Goal: Find specific page/section: Find specific page/section

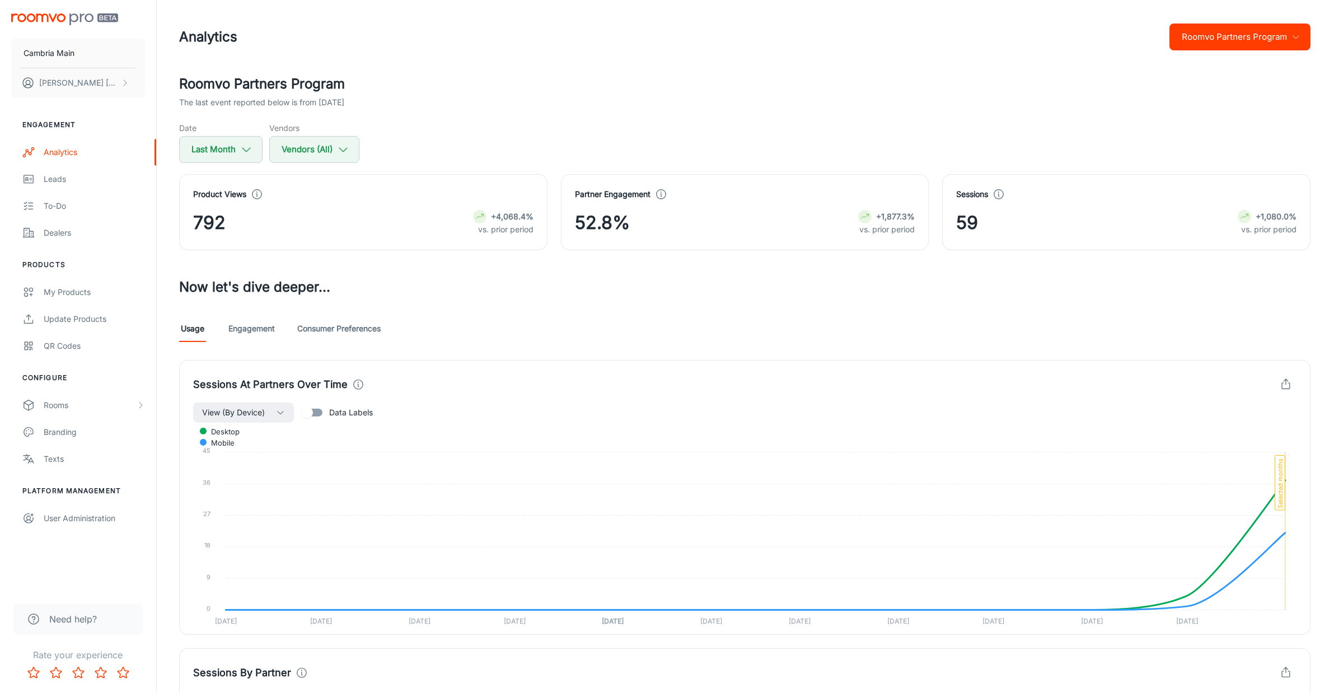
click at [1244, 39] on button "Roomvo Partners Program" at bounding box center [1240, 37] width 141 height 27
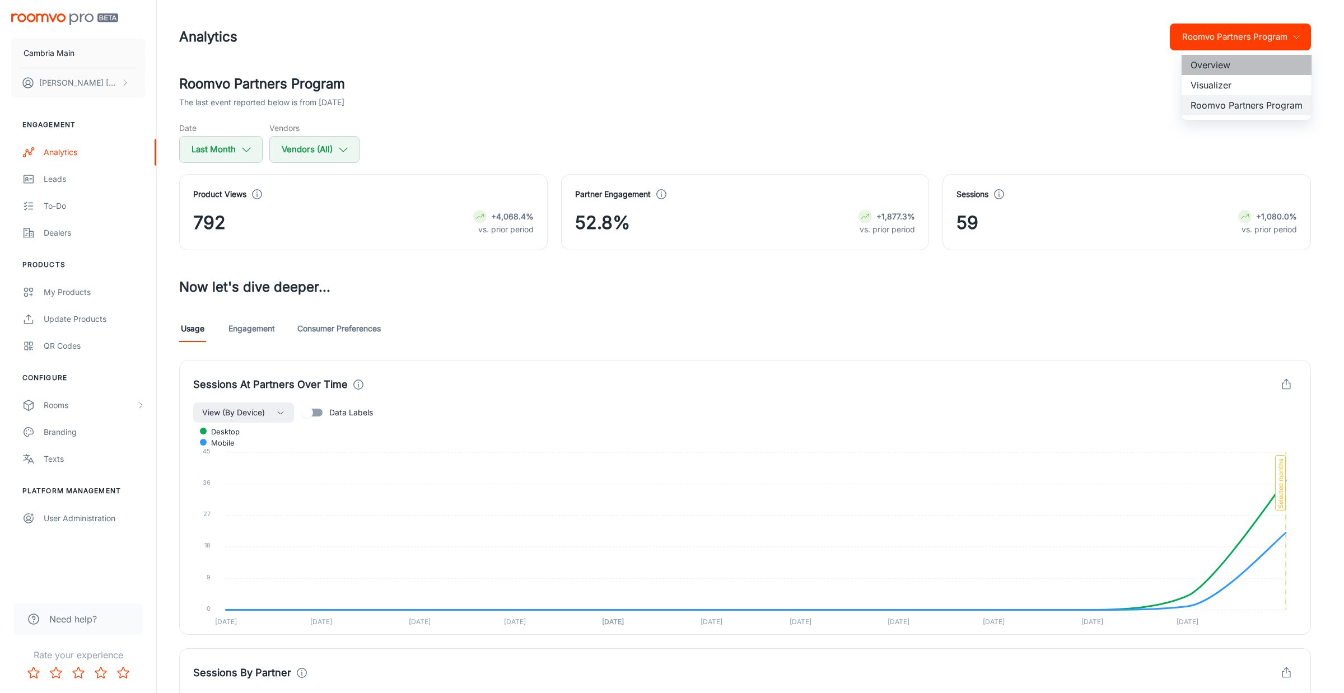
click at [1212, 65] on li "Overview" at bounding box center [1247, 65] width 130 height 20
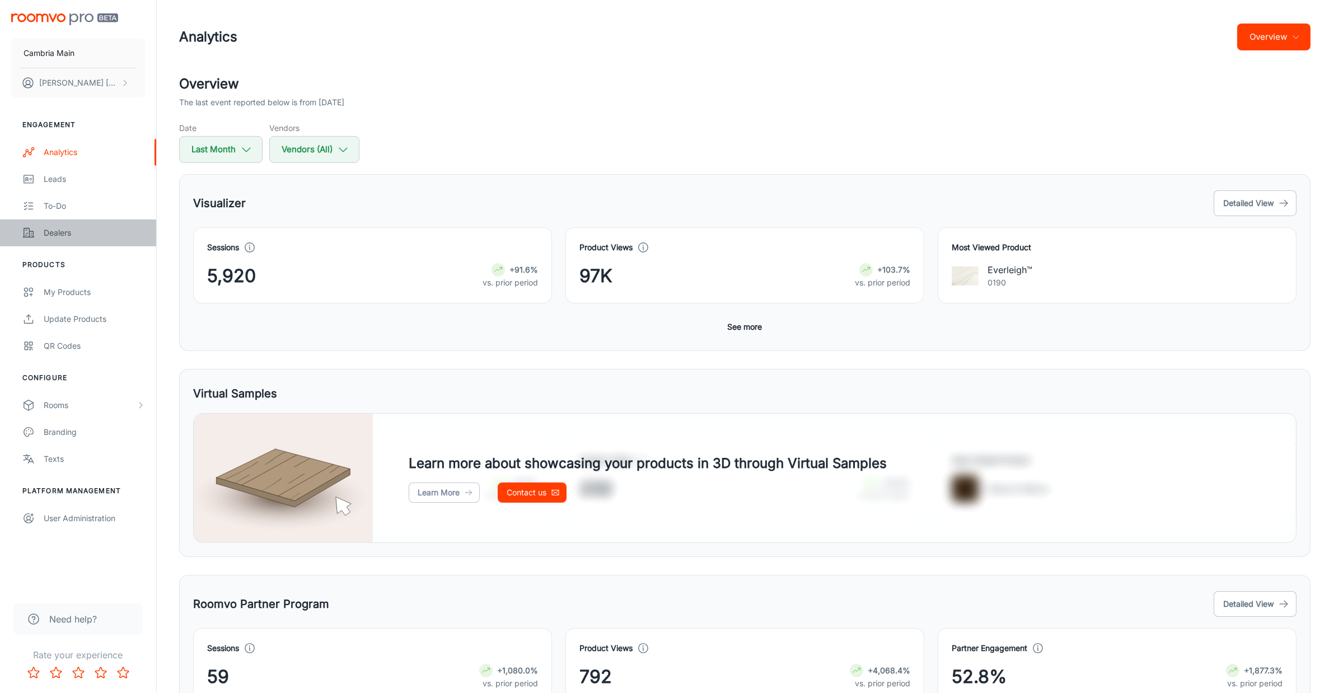
click at [60, 231] on div "Dealers" at bounding box center [94, 233] width 101 height 12
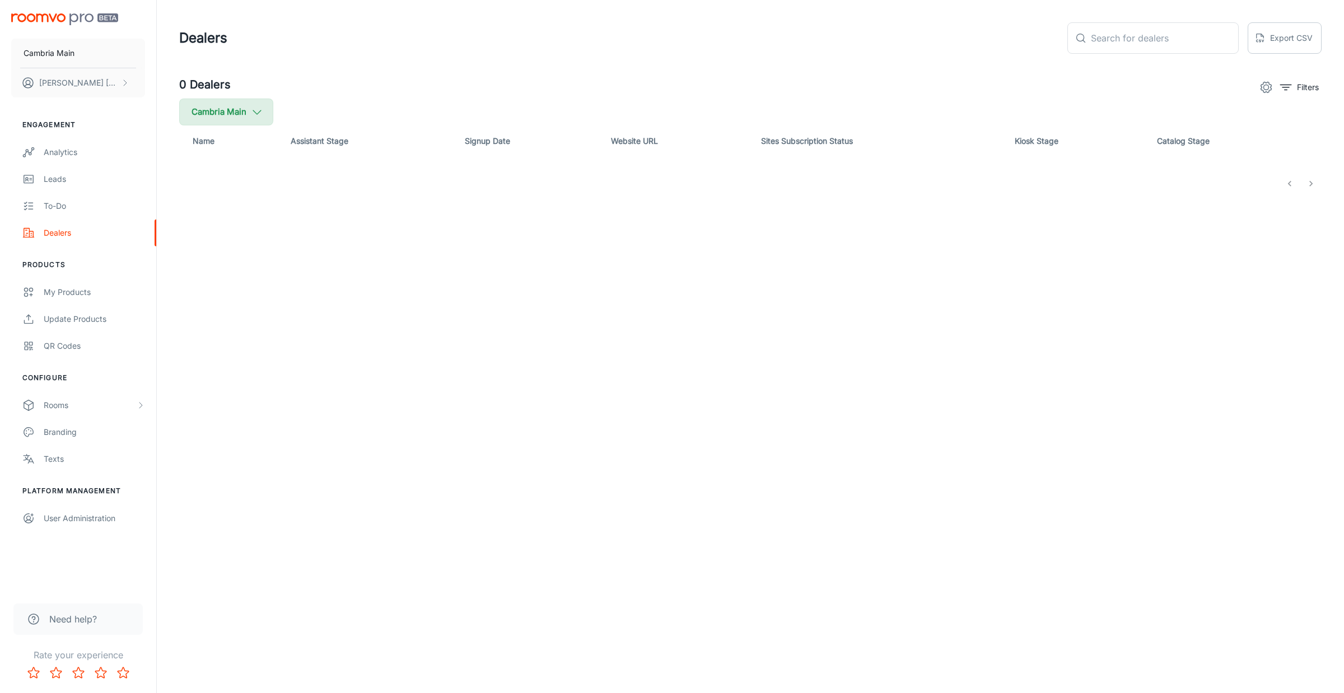
click at [259, 108] on icon "button" at bounding box center [257, 112] width 12 height 12
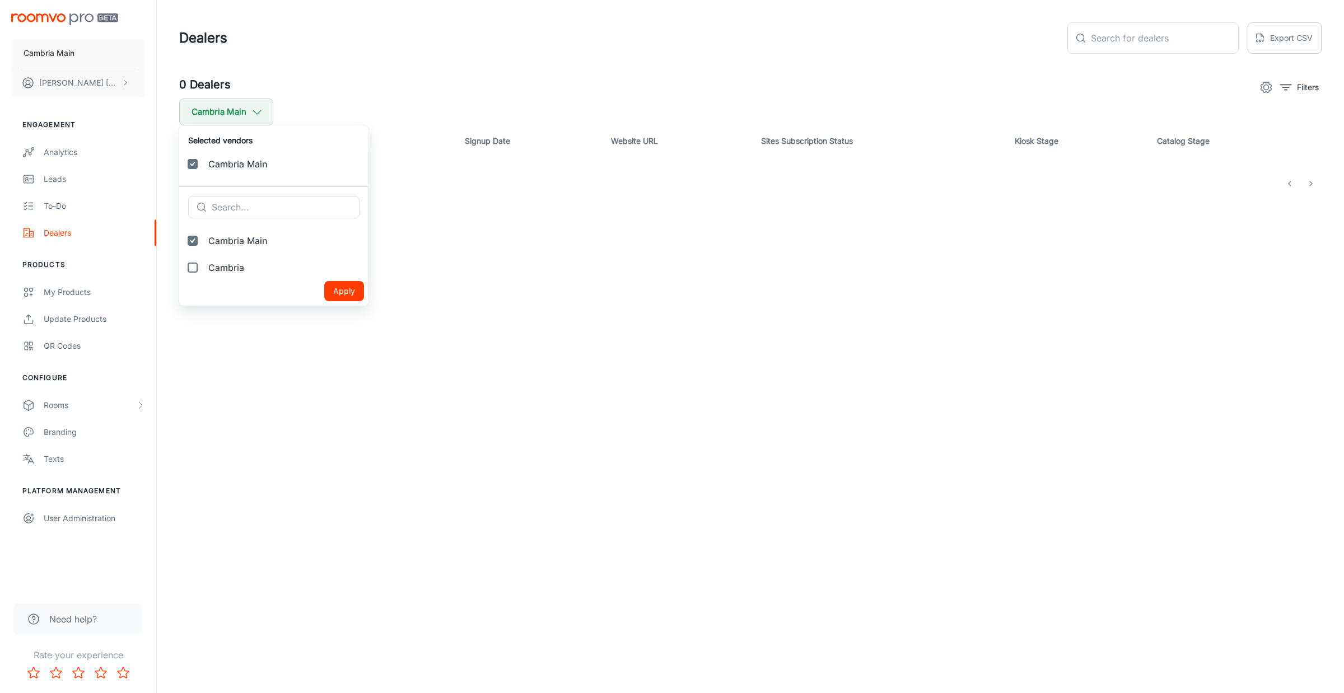
click at [231, 264] on span "Cambria" at bounding box center [283, 267] width 151 height 13
click at [204, 264] on input "Cambria" at bounding box center [192, 267] width 22 height 22
checkbox input "true"
click at [324, 314] on button "Apply" at bounding box center [344, 318] width 40 height 20
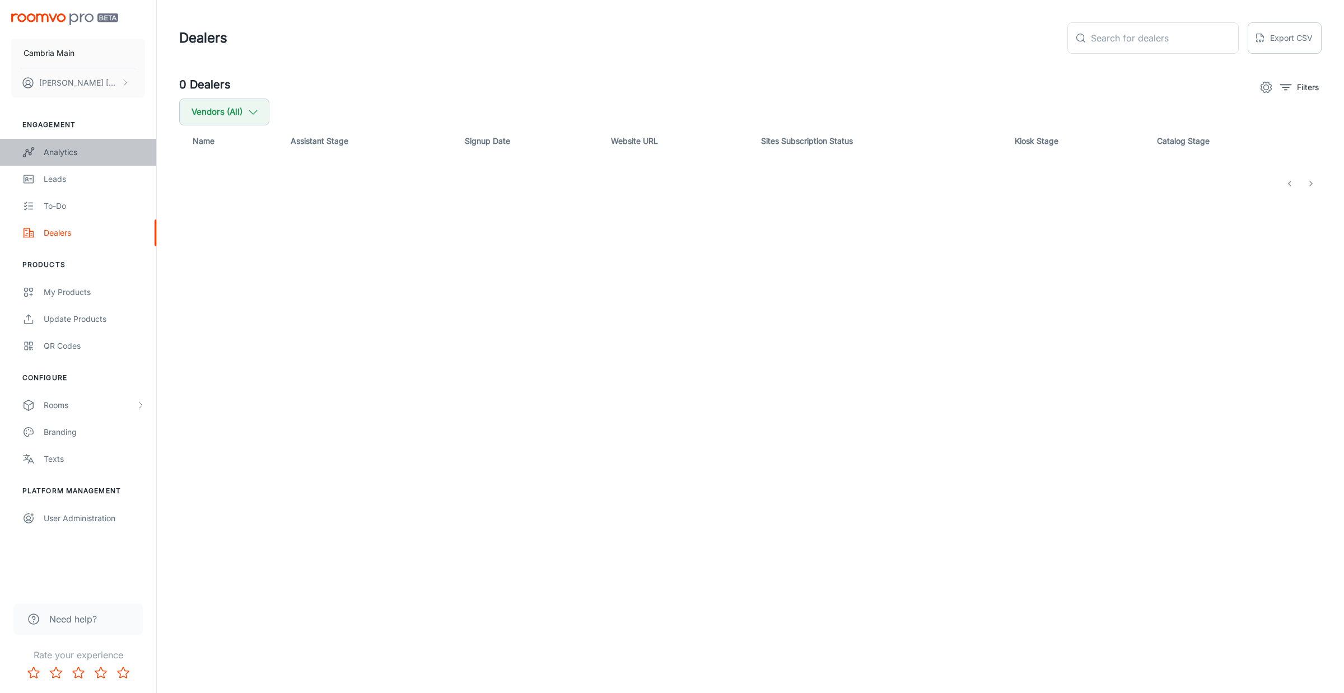
click at [53, 153] on div "Analytics" at bounding box center [94, 152] width 101 height 12
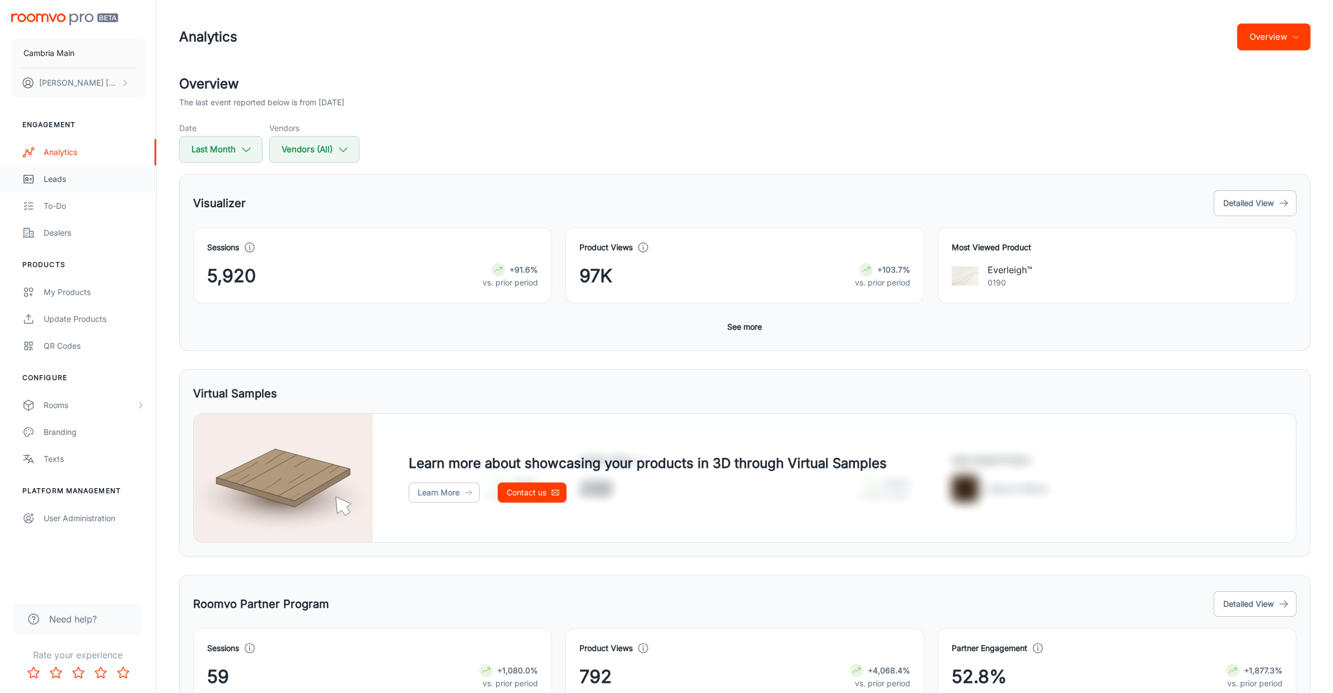
click at [45, 178] on div "Leads" at bounding box center [94, 179] width 101 height 12
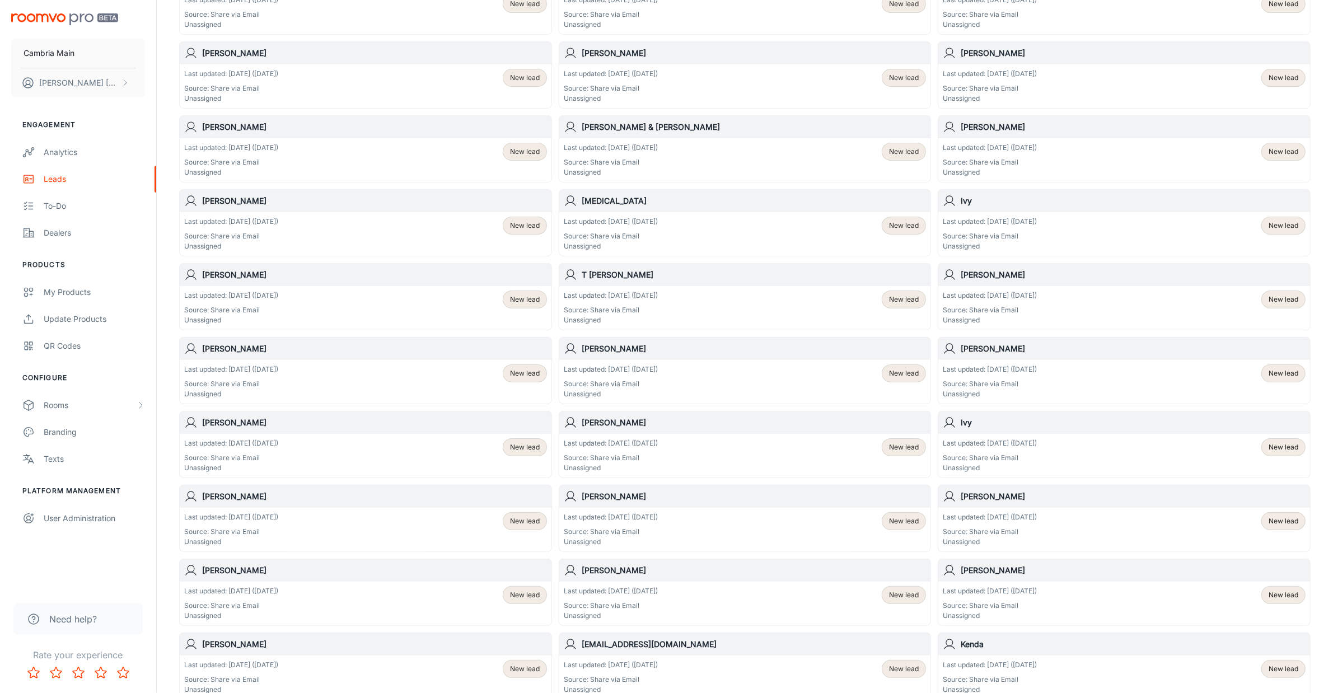
scroll to position [380, 0]
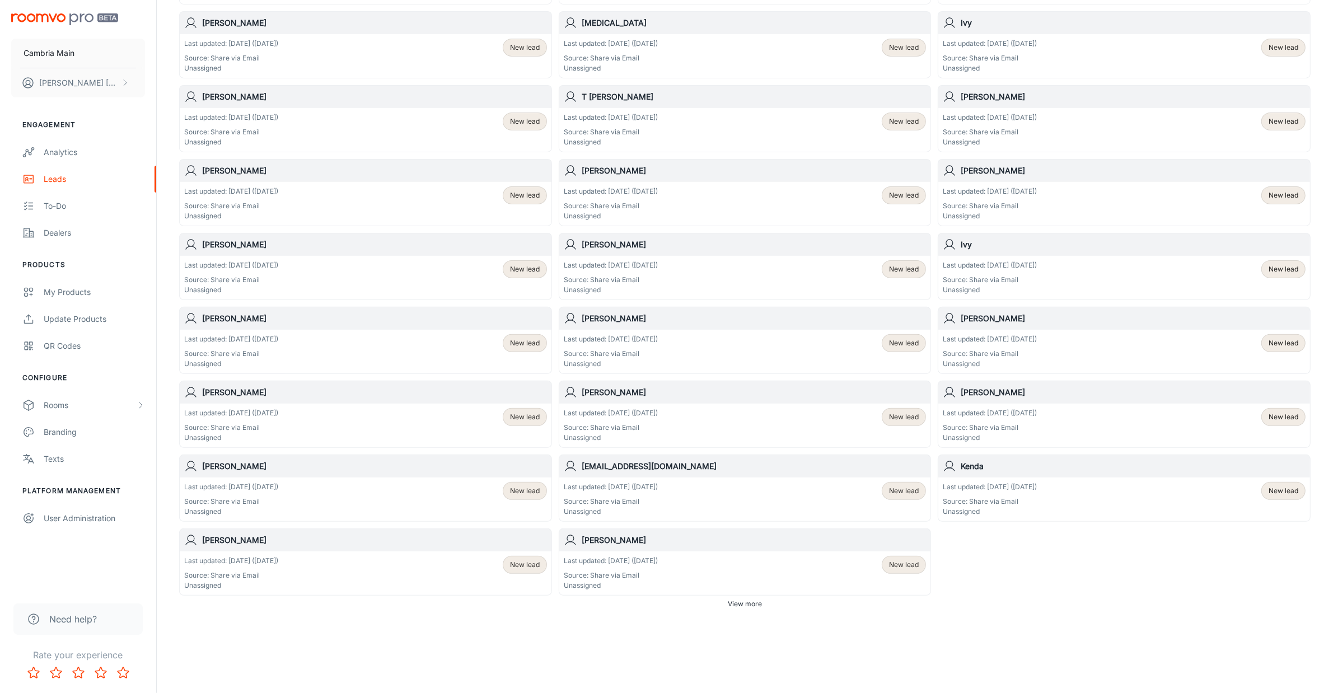
click at [738, 612] on button "View more" at bounding box center [745, 604] width 43 height 17
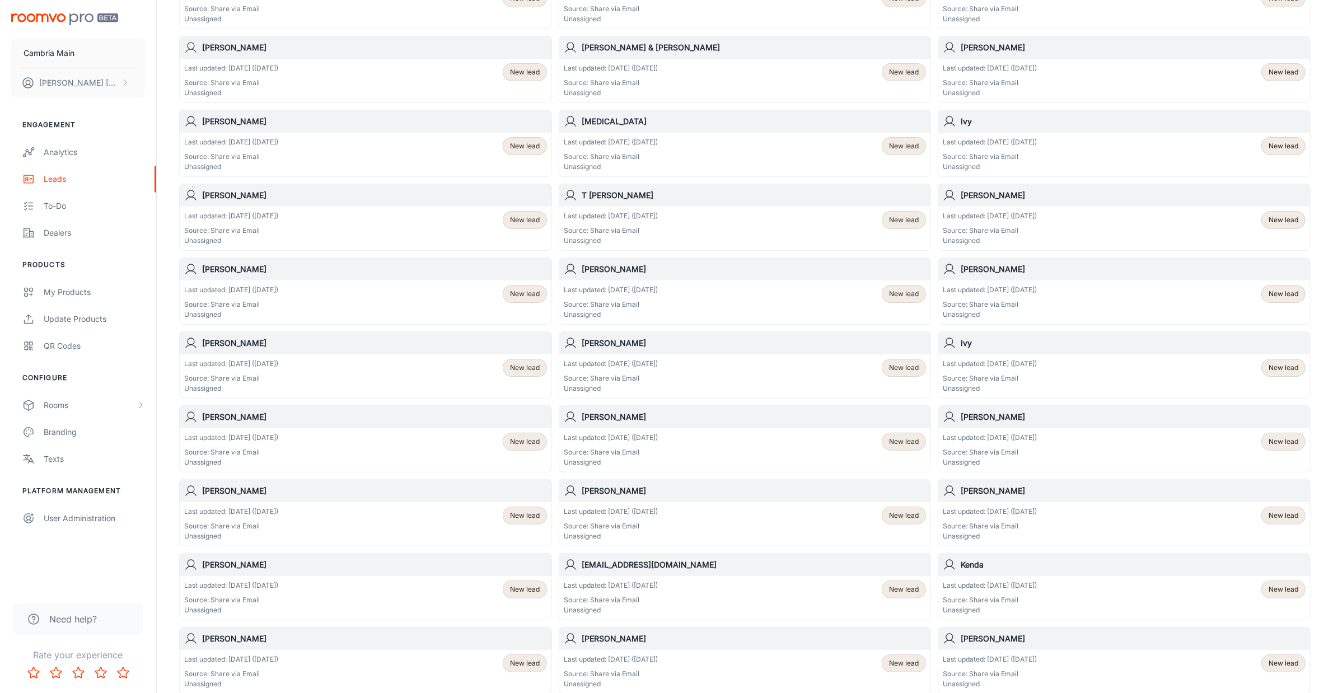
scroll to position [0, 0]
